Goal: Ask a question

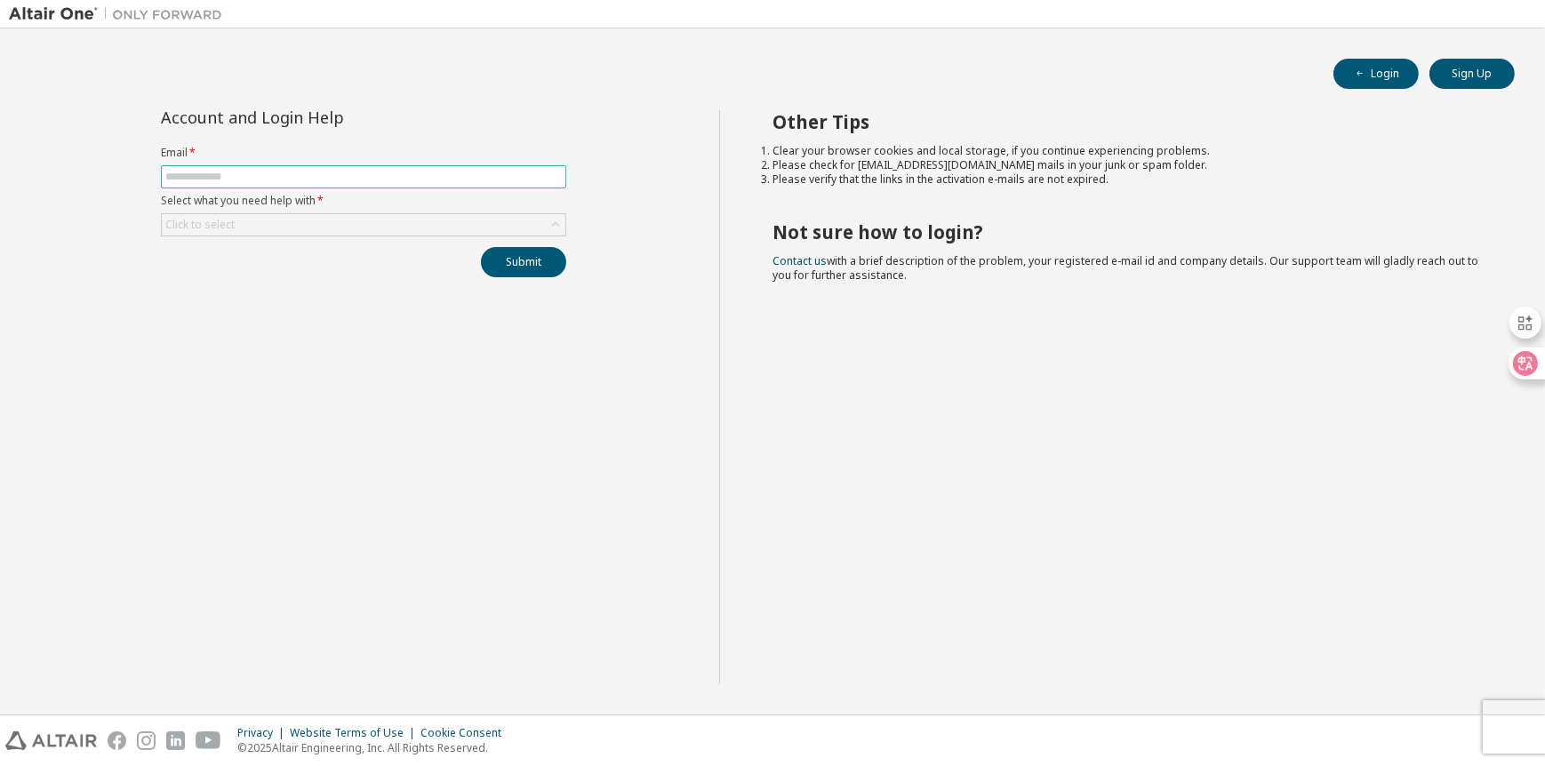
click at [281, 166] on span at bounding box center [363, 176] width 405 height 23
click at [276, 174] on input "text" at bounding box center [363, 177] width 396 height 14
type input "**********"
click at [326, 219] on div "Click to select" at bounding box center [364, 224] width 404 height 21
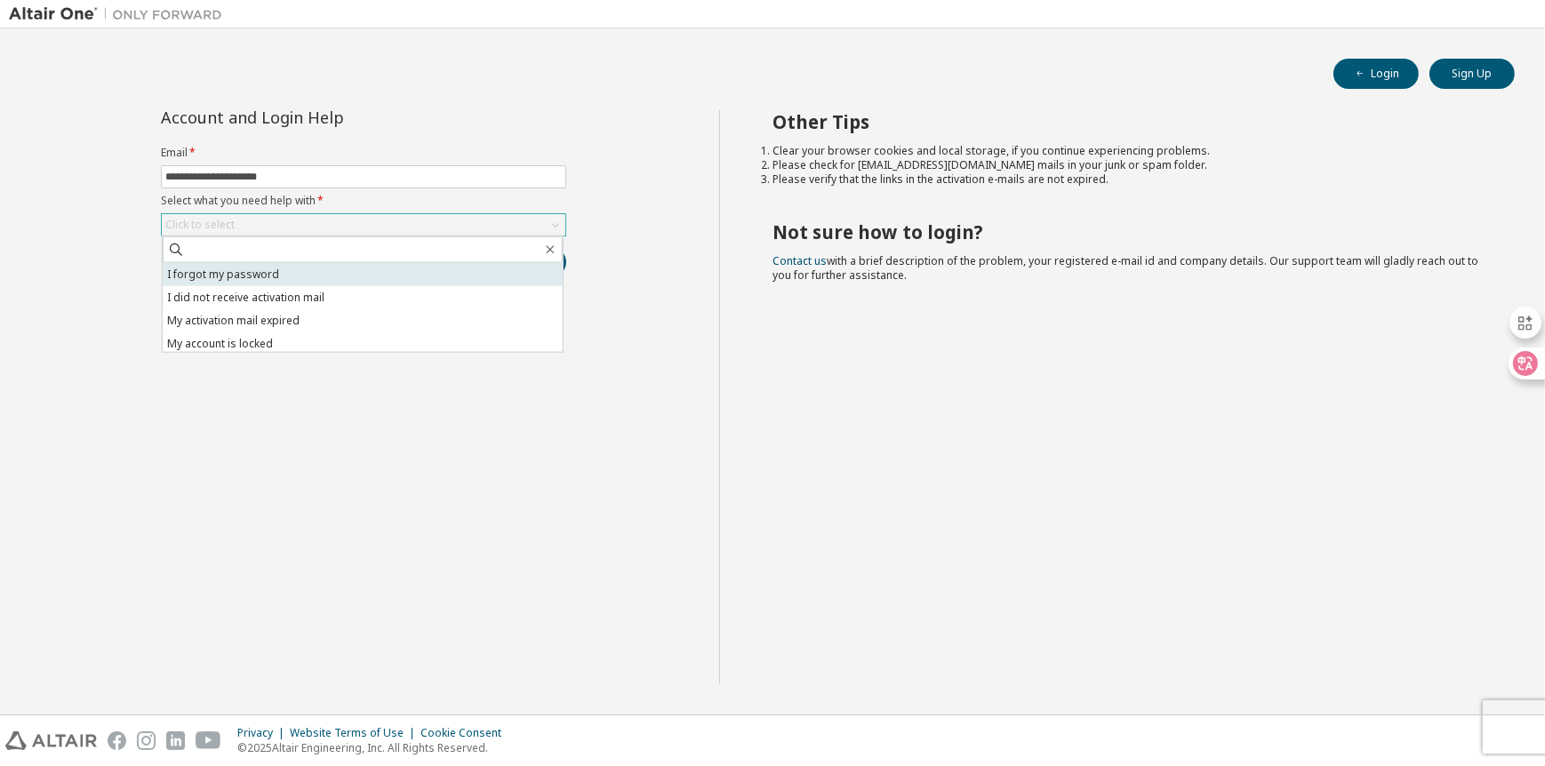
click at [291, 280] on li "I forgot my password" at bounding box center [363, 274] width 400 height 23
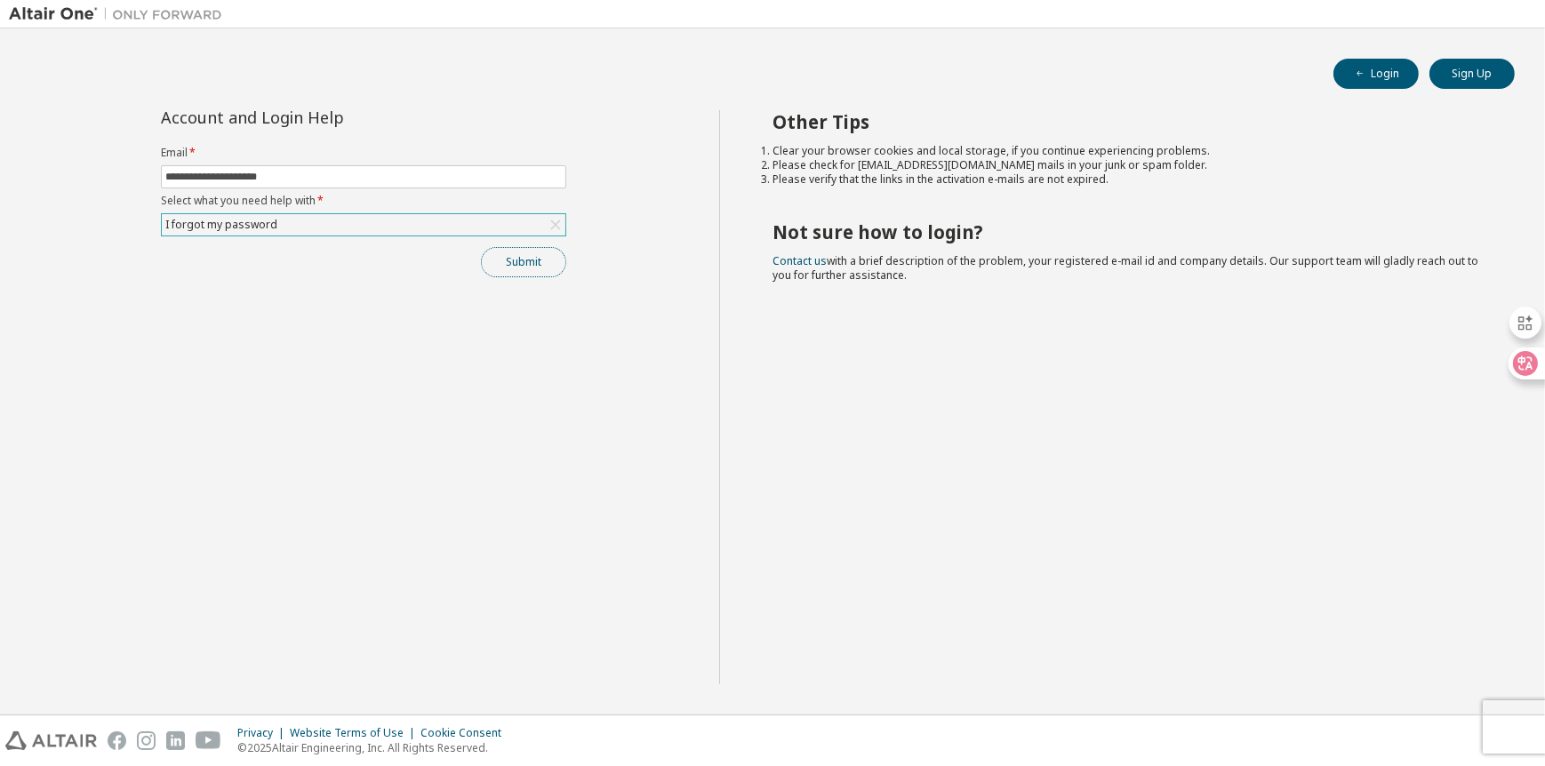
click at [527, 263] on button "Submit" at bounding box center [523, 262] width 85 height 30
click at [561, 260] on button "Submit" at bounding box center [523, 262] width 85 height 30
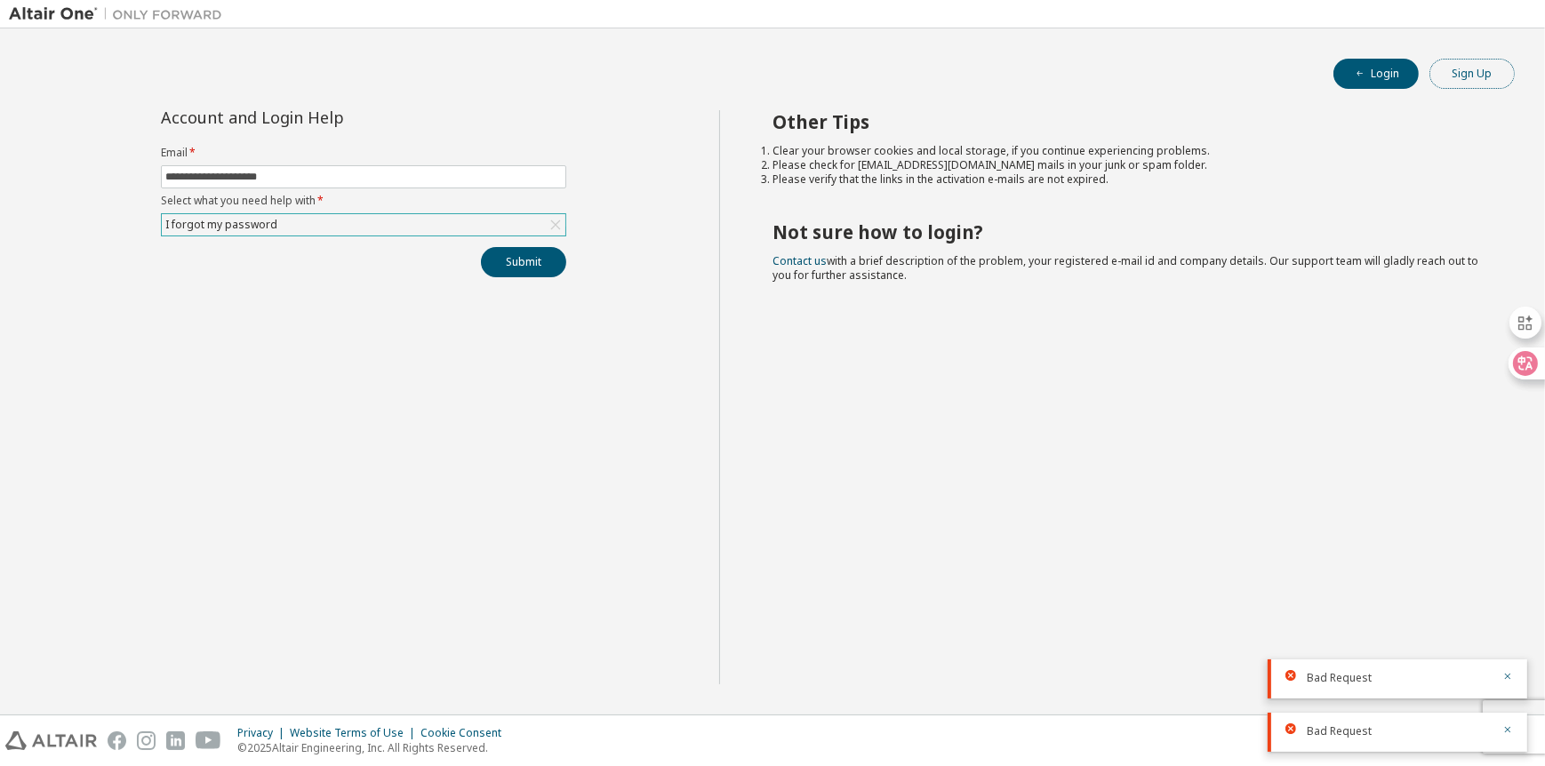
click at [1463, 76] on button "Sign Up" at bounding box center [1471, 74] width 85 height 30
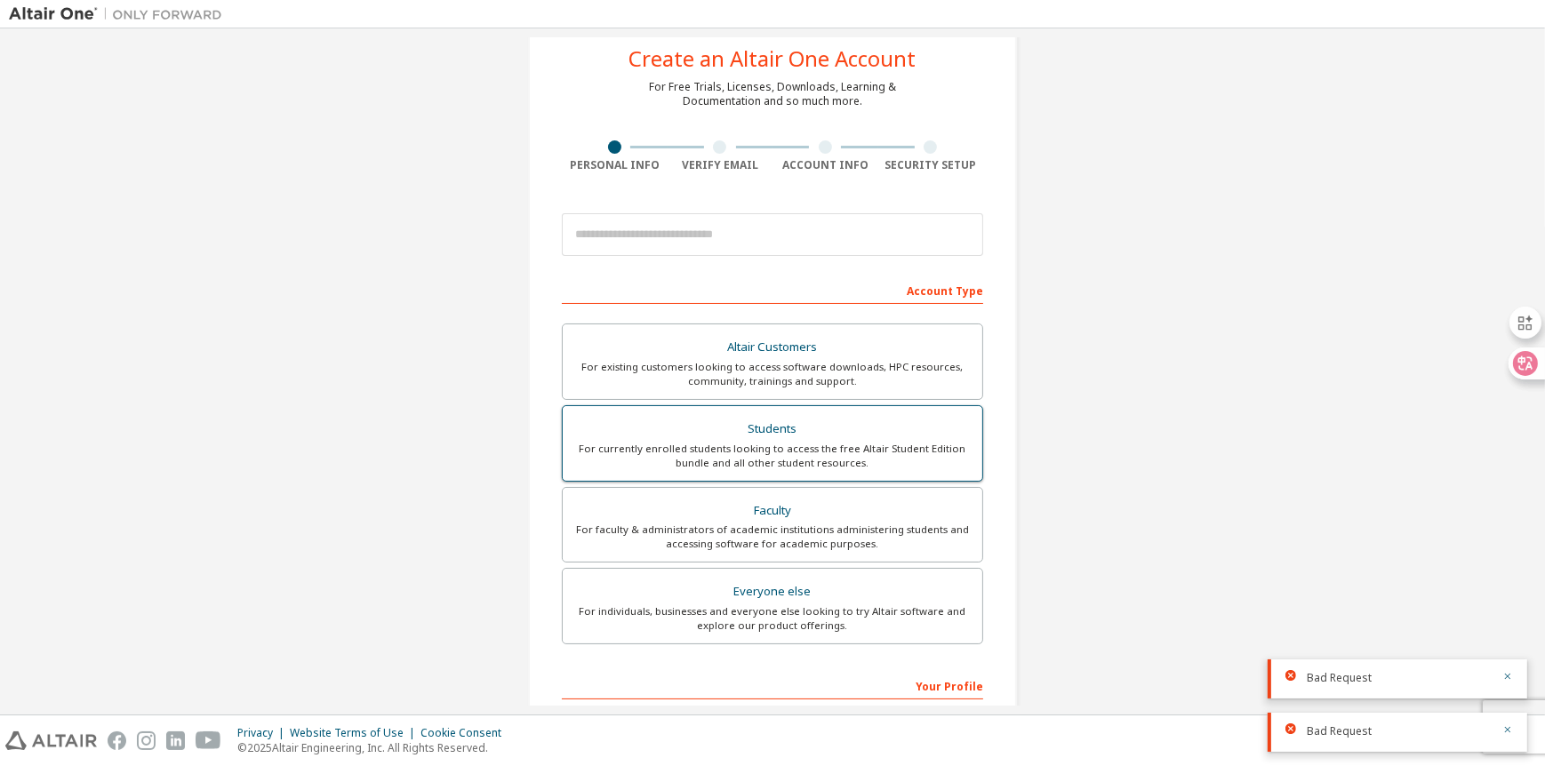
scroll to position [89, 0]
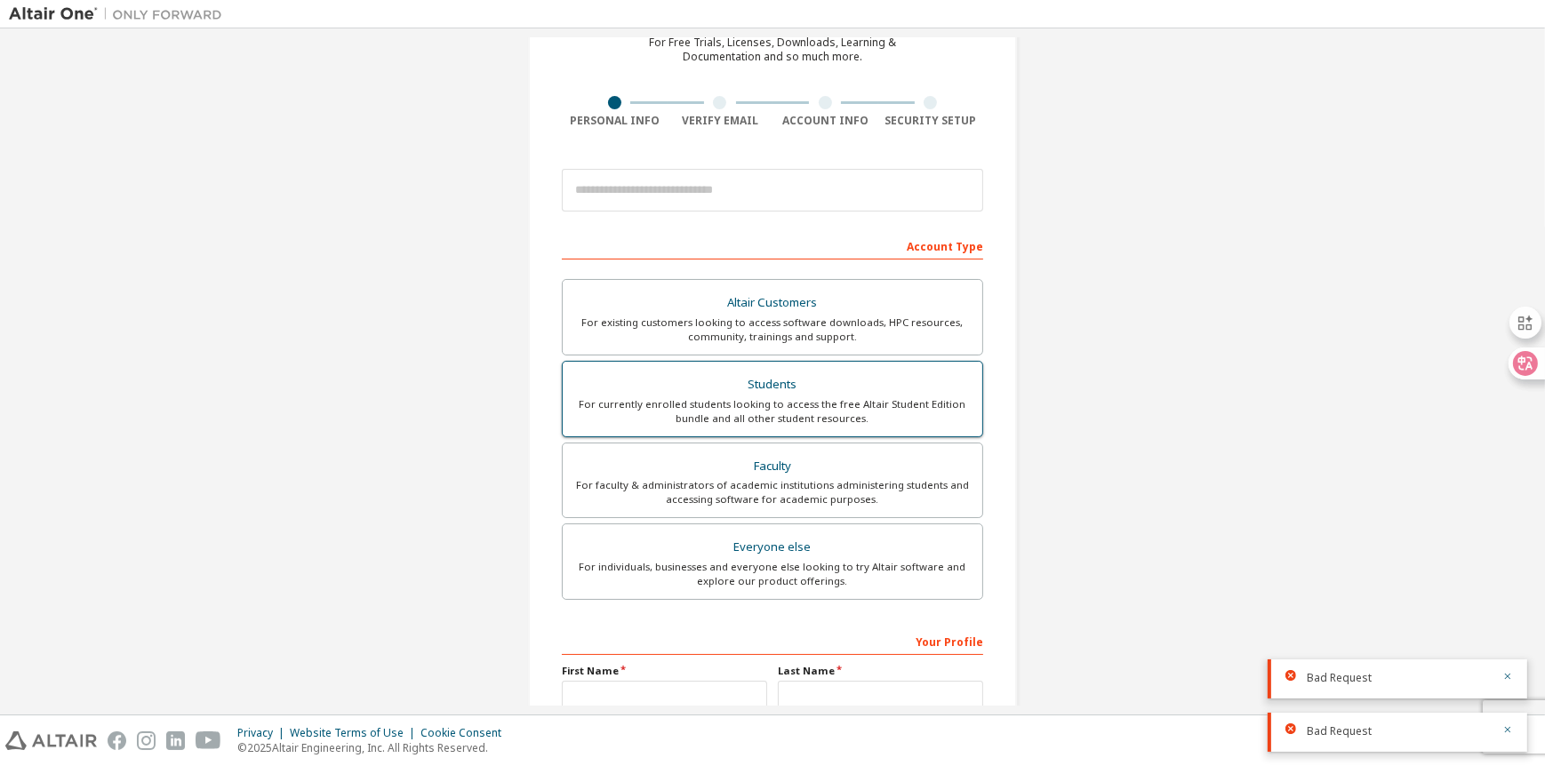
click at [788, 407] on div "For currently enrolled students looking to access the free Altair Student Editi…" at bounding box center [772, 411] width 398 height 28
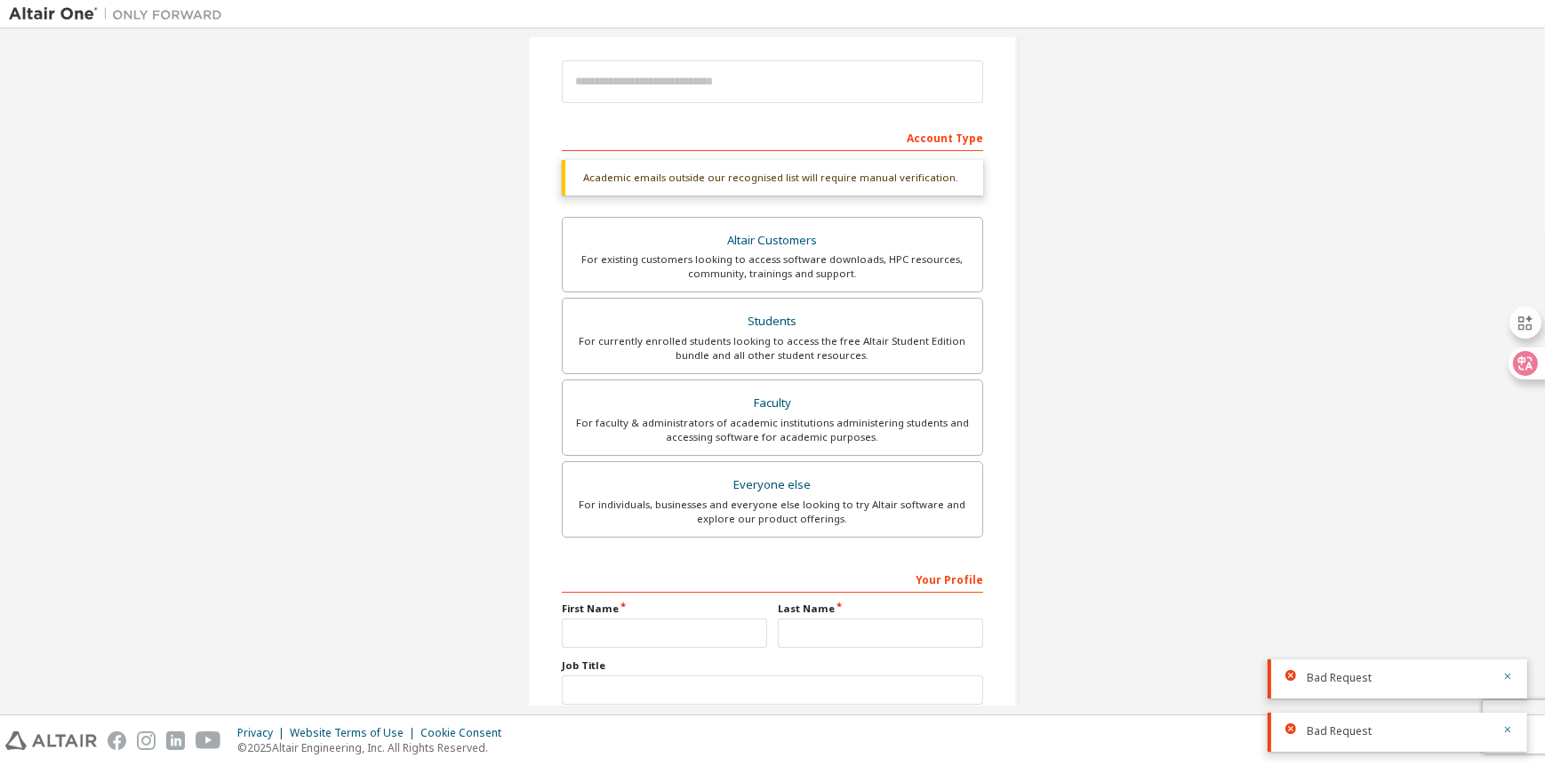
scroll to position [0, 0]
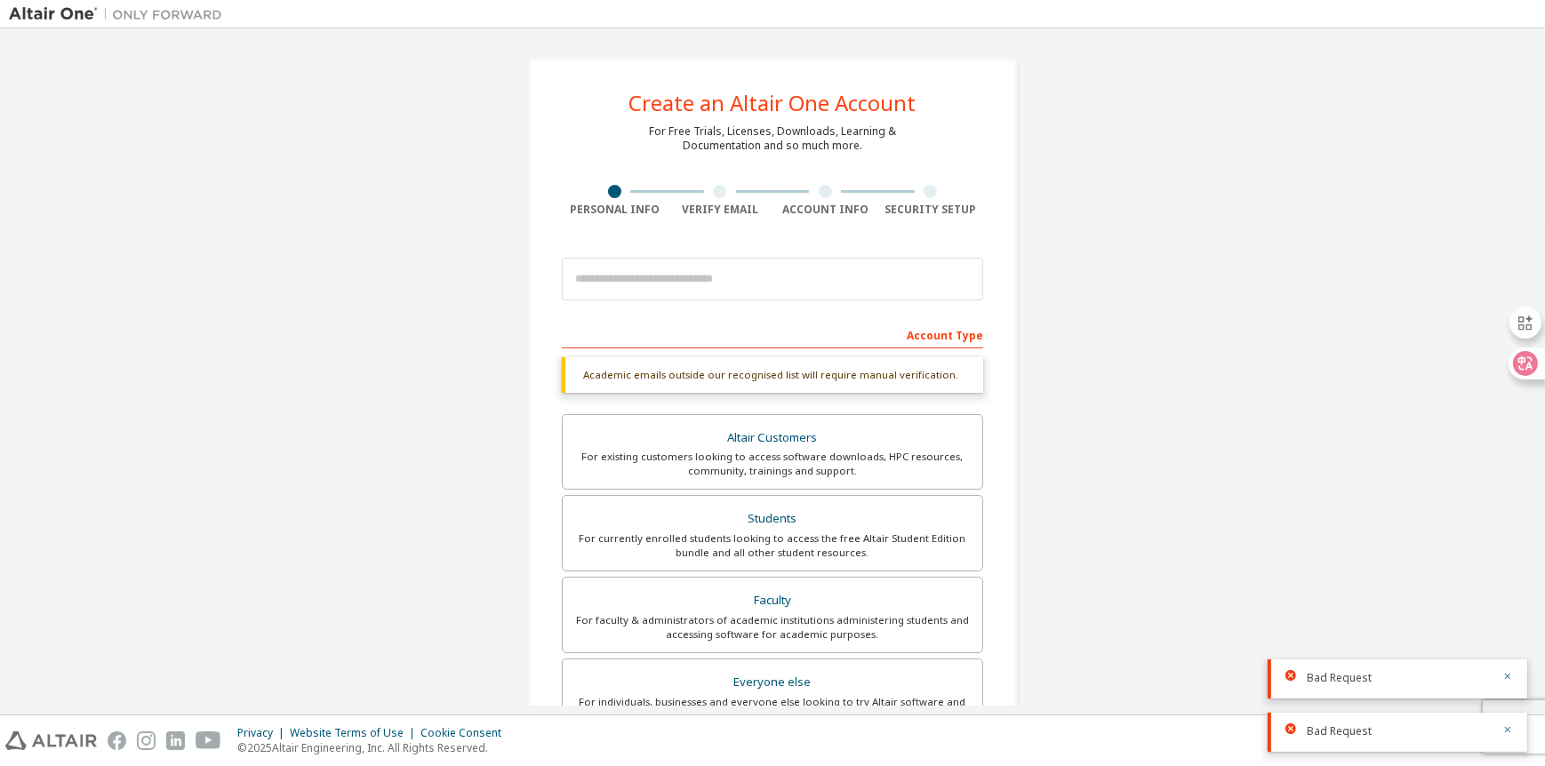
click at [73, 14] on img at bounding box center [120, 14] width 222 height 18
click at [161, 20] on img at bounding box center [120, 14] width 222 height 18
click at [168, 14] on img at bounding box center [120, 14] width 222 height 18
click at [40, 5] on img at bounding box center [120, 14] width 222 height 18
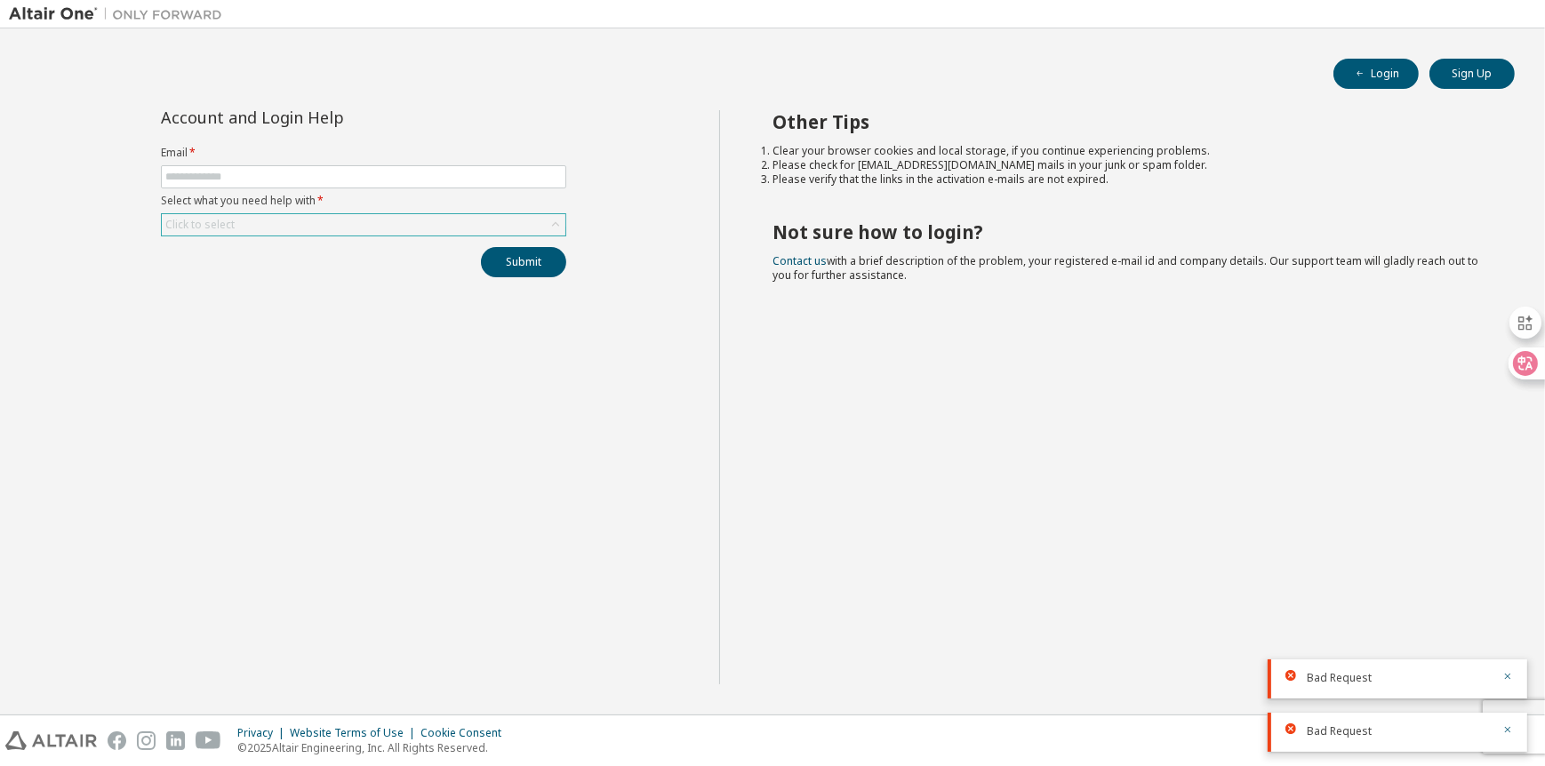
click at [483, 220] on div "Click to select" at bounding box center [364, 224] width 404 height 21
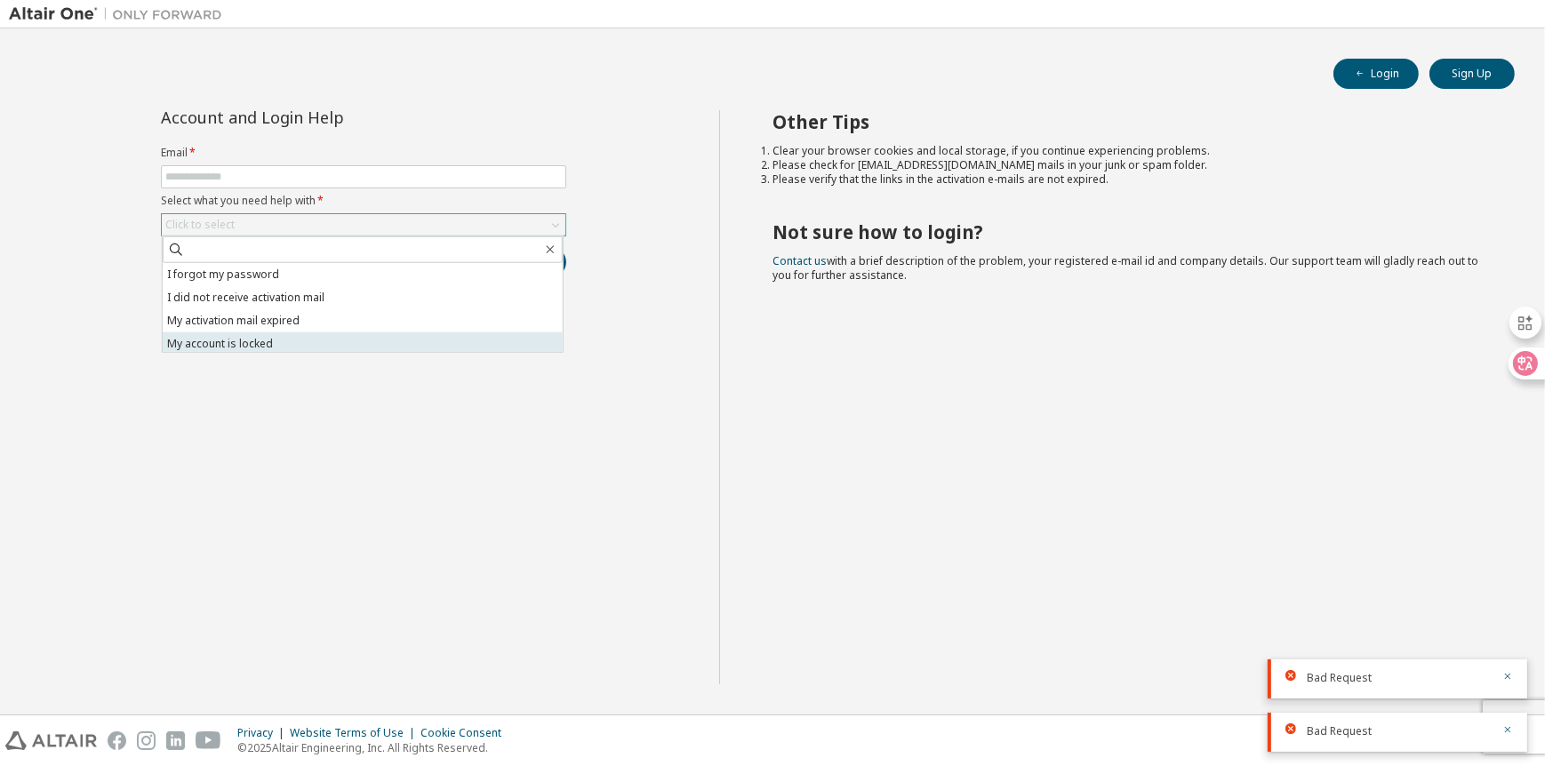
click at [400, 338] on li "My account is locked" at bounding box center [363, 343] width 400 height 23
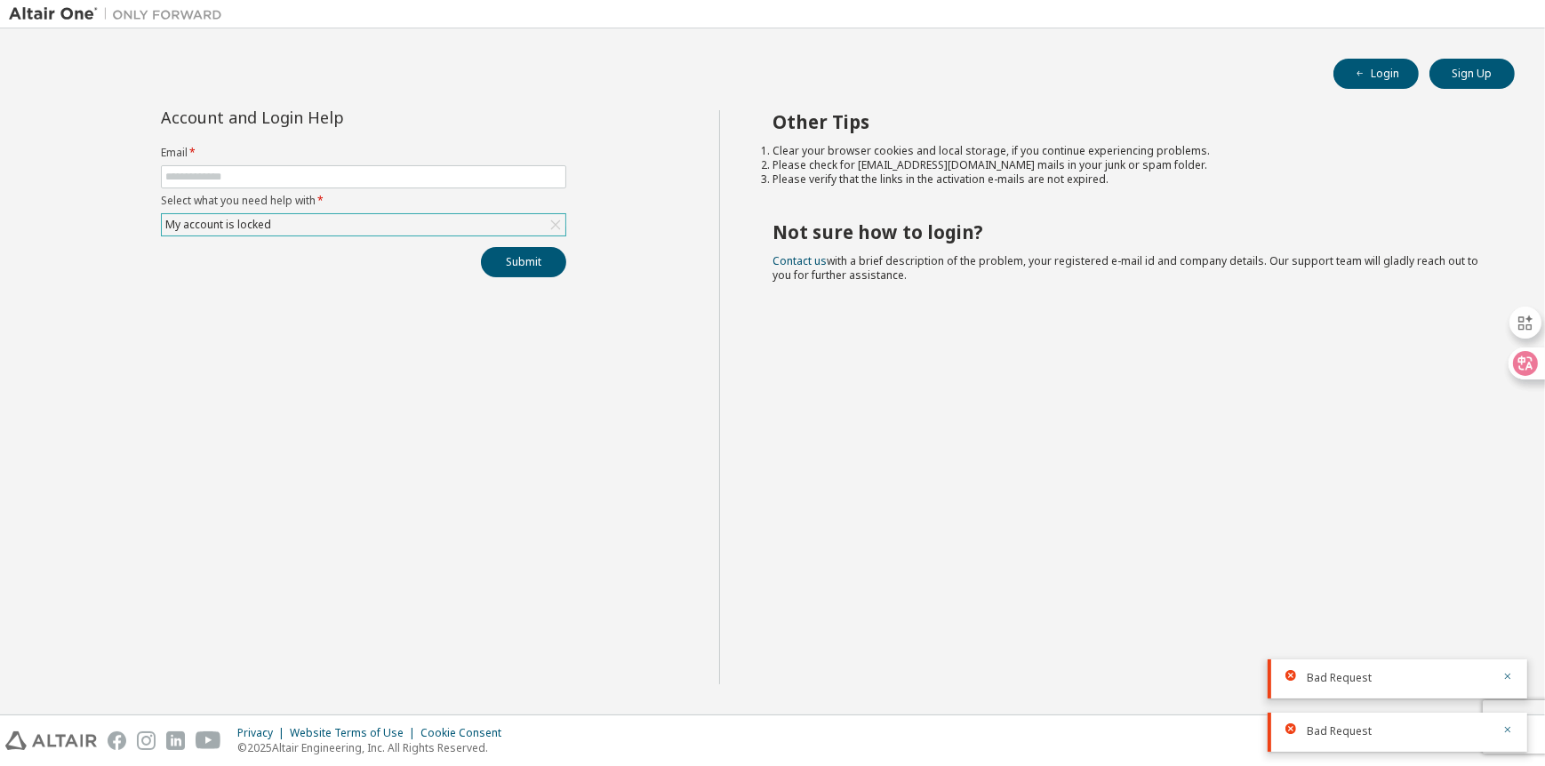
click at [504, 228] on div "My account is locked" at bounding box center [364, 224] width 404 height 21
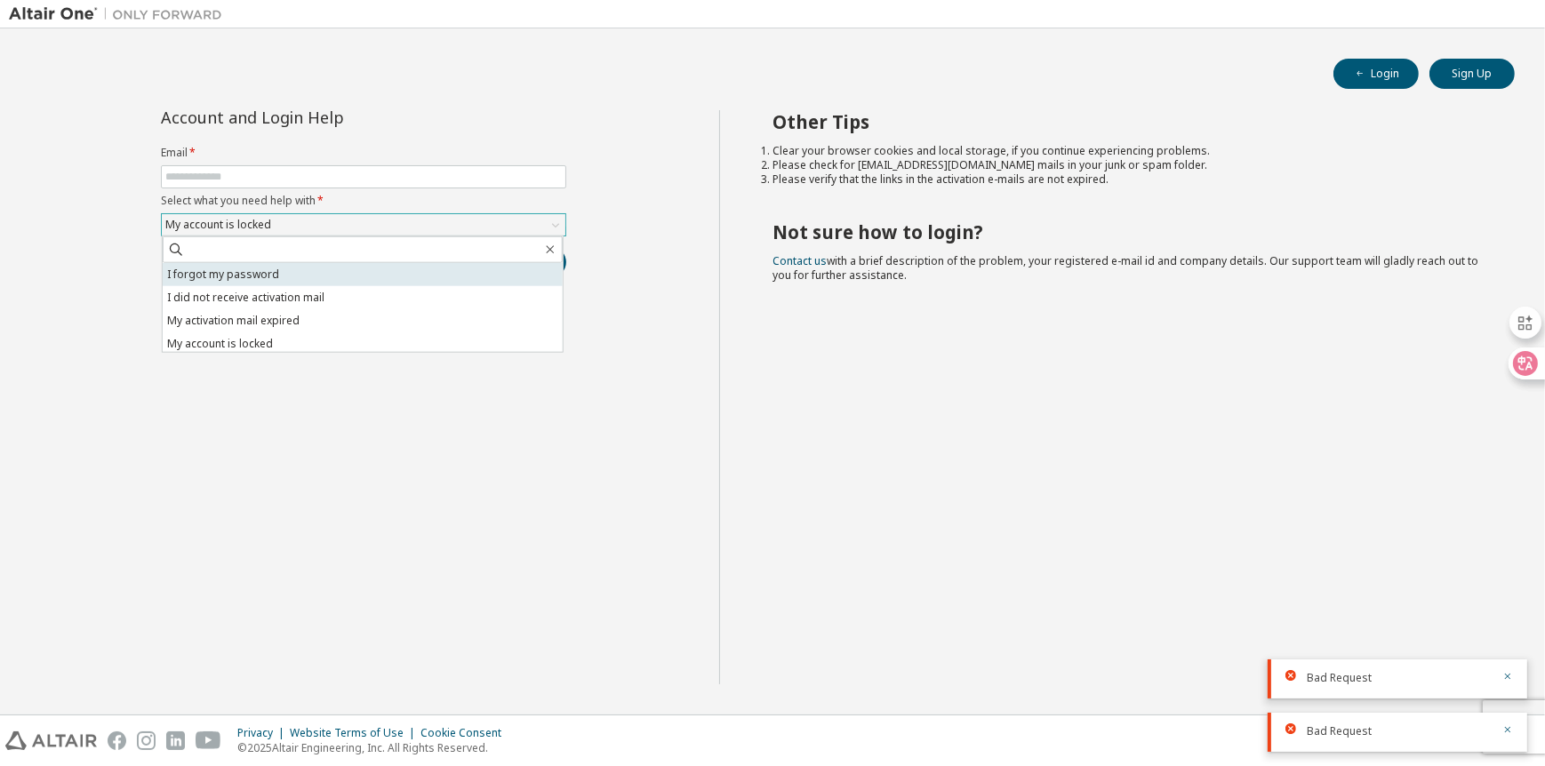
scroll to position [50, 0]
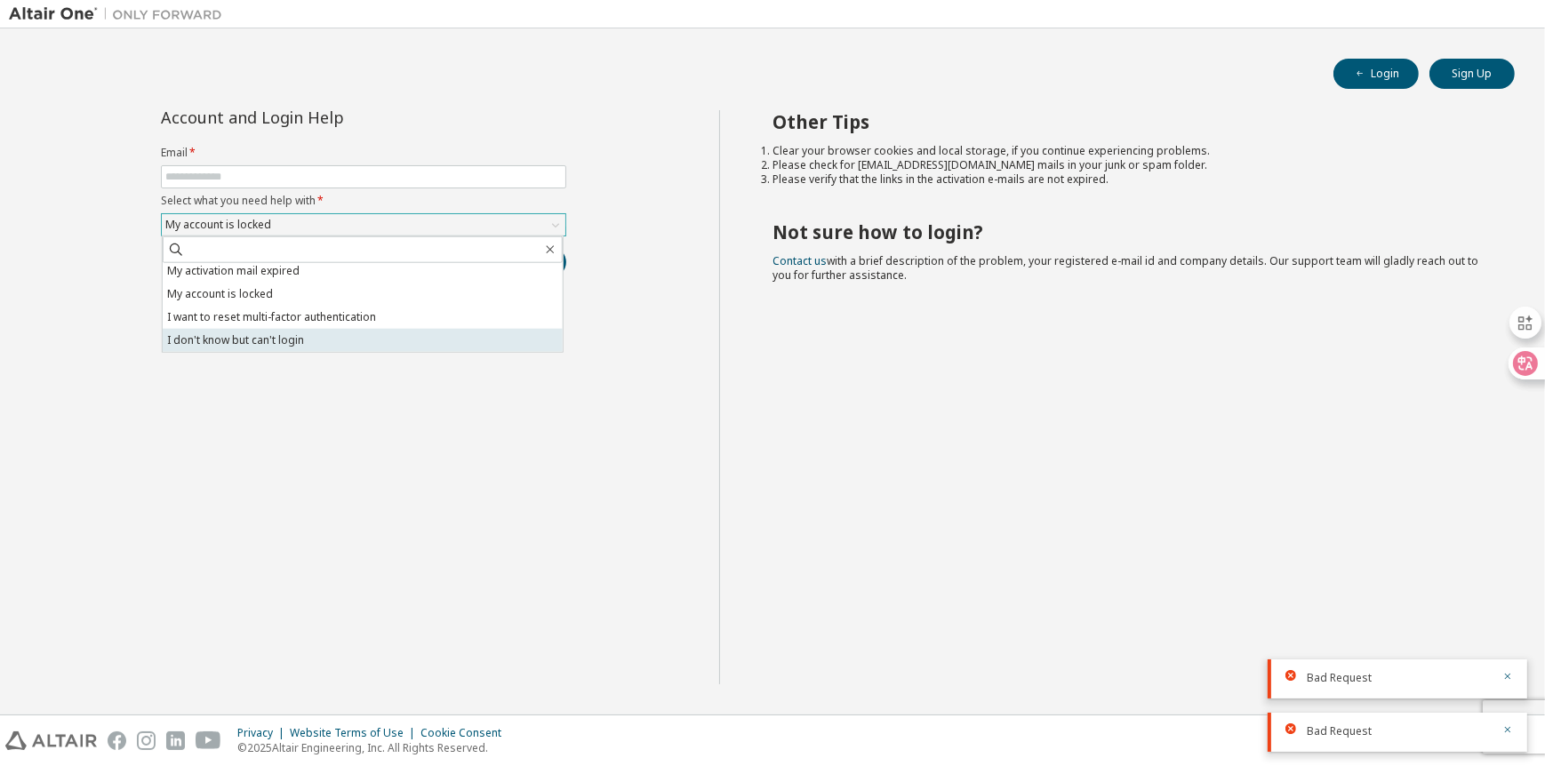
click at [355, 342] on li "I don't know but can't login" at bounding box center [363, 340] width 400 height 23
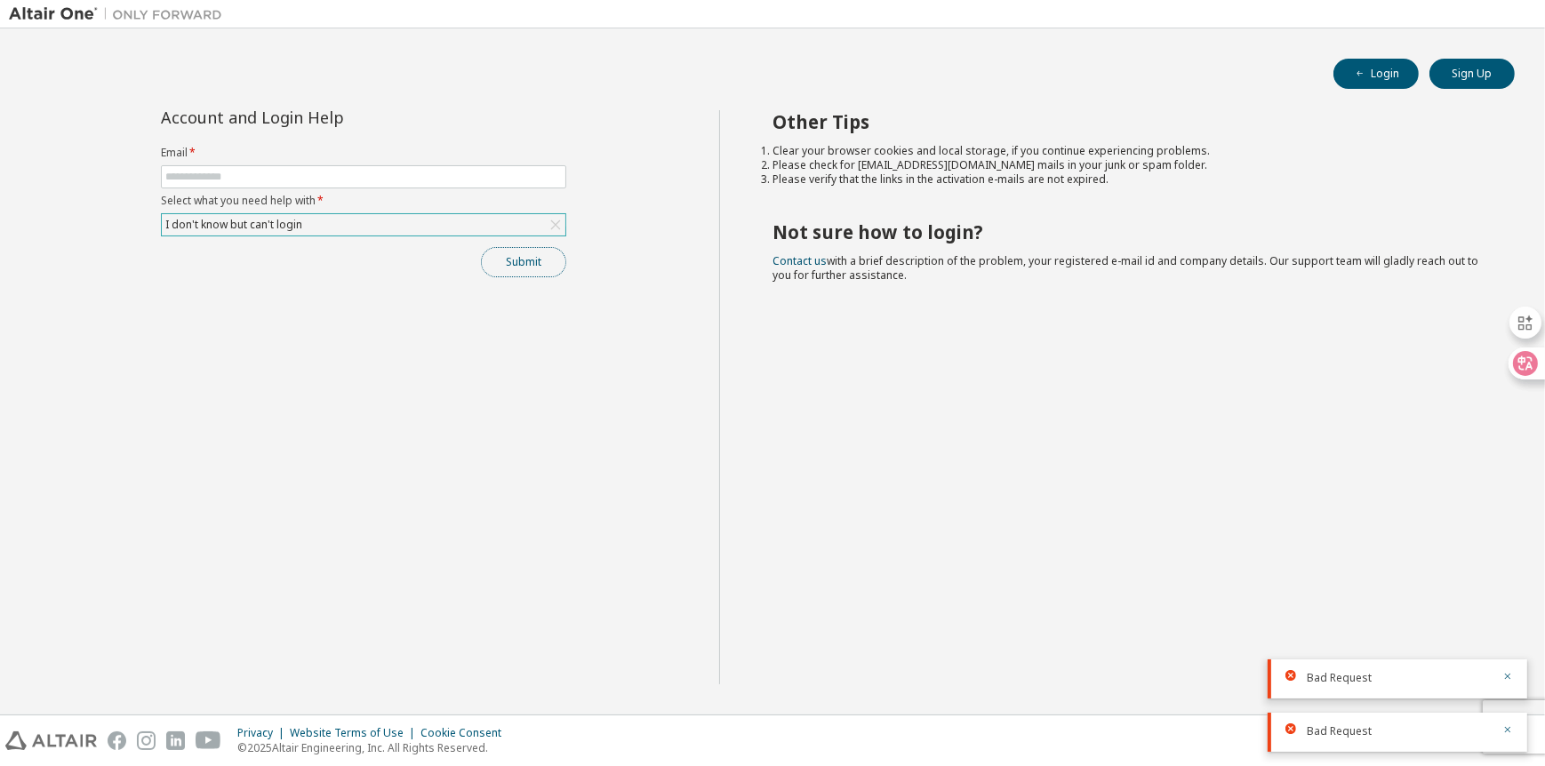
click at [520, 268] on button "Submit" at bounding box center [523, 262] width 85 height 30
click at [398, 175] on input "text" at bounding box center [363, 177] width 396 height 14
click at [481, 247] on button "Submit" at bounding box center [523, 262] width 85 height 30
type input "**********"
click at [481, 247] on button "Submit" at bounding box center [523, 262] width 85 height 30
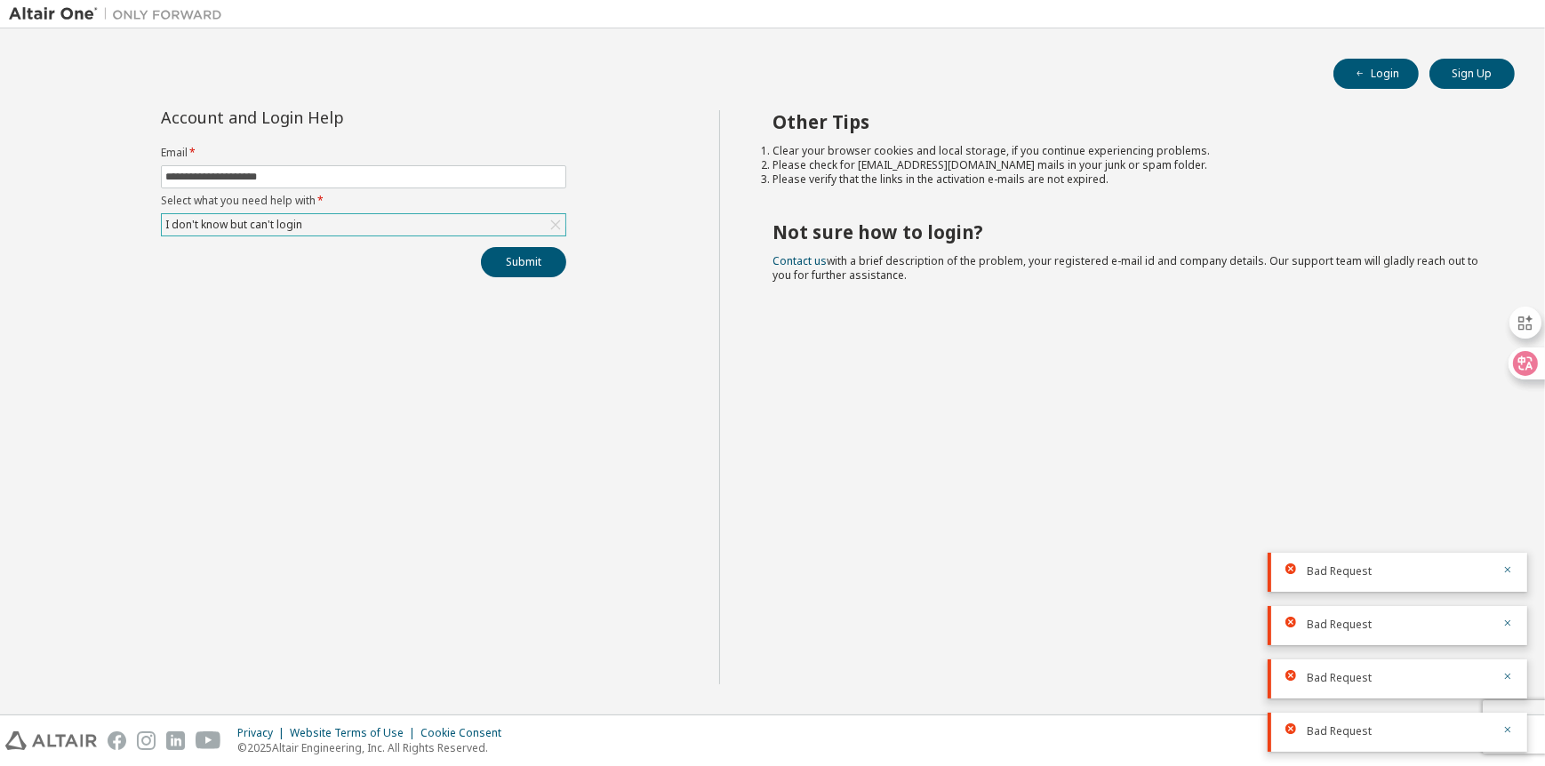
click at [1322, 735] on span "Bad Request" at bounding box center [1338, 731] width 65 height 14
